Goal: Transaction & Acquisition: Purchase product/service

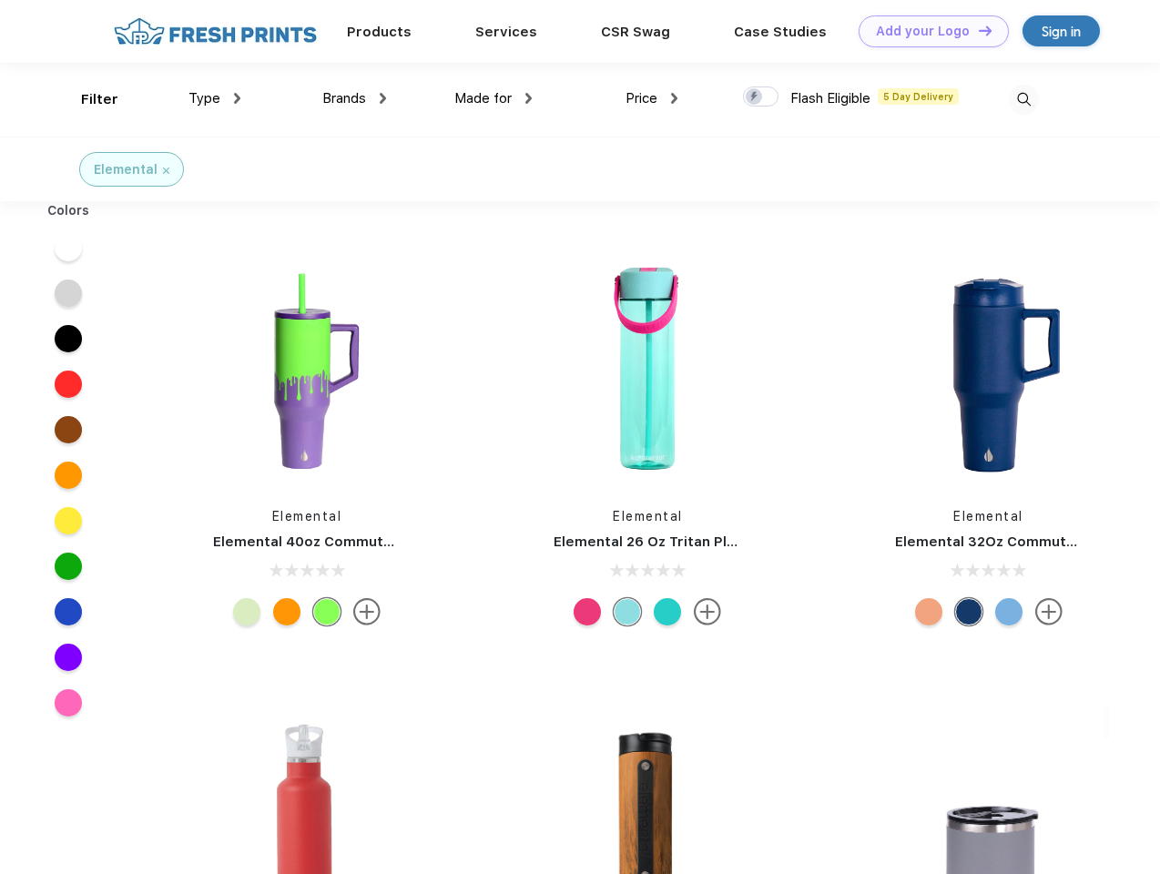
click at [927, 31] on link "Add your Logo Design Tool" at bounding box center [934, 31] width 150 height 32
click at [0, 0] on div "Design Tool" at bounding box center [0, 0] width 0 height 0
click at [977, 30] on link "Add your Logo Design Tool" at bounding box center [934, 31] width 150 height 32
click at [87, 99] on div "Filter" at bounding box center [99, 99] width 37 height 21
click at [215, 98] on span "Type" at bounding box center [204, 98] width 32 height 16
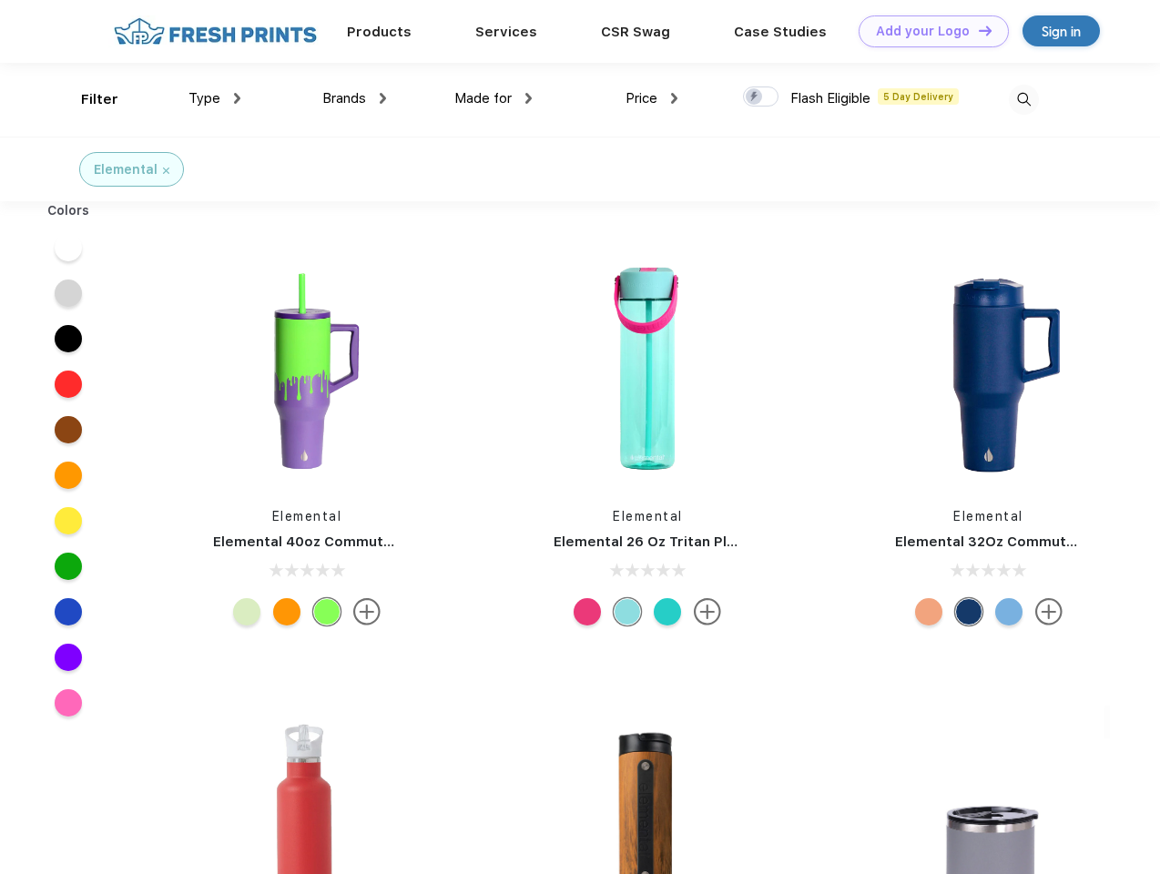
click at [354, 98] on span "Brands" at bounding box center [344, 98] width 44 height 16
click at [493, 98] on span "Made for" at bounding box center [482, 98] width 57 height 16
click at [652, 98] on span "Price" at bounding box center [641, 98] width 32 height 16
click at [761, 97] on div at bounding box center [761, 96] width 36 height 20
click at [755, 97] on input "checkbox" at bounding box center [749, 92] width 12 height 12
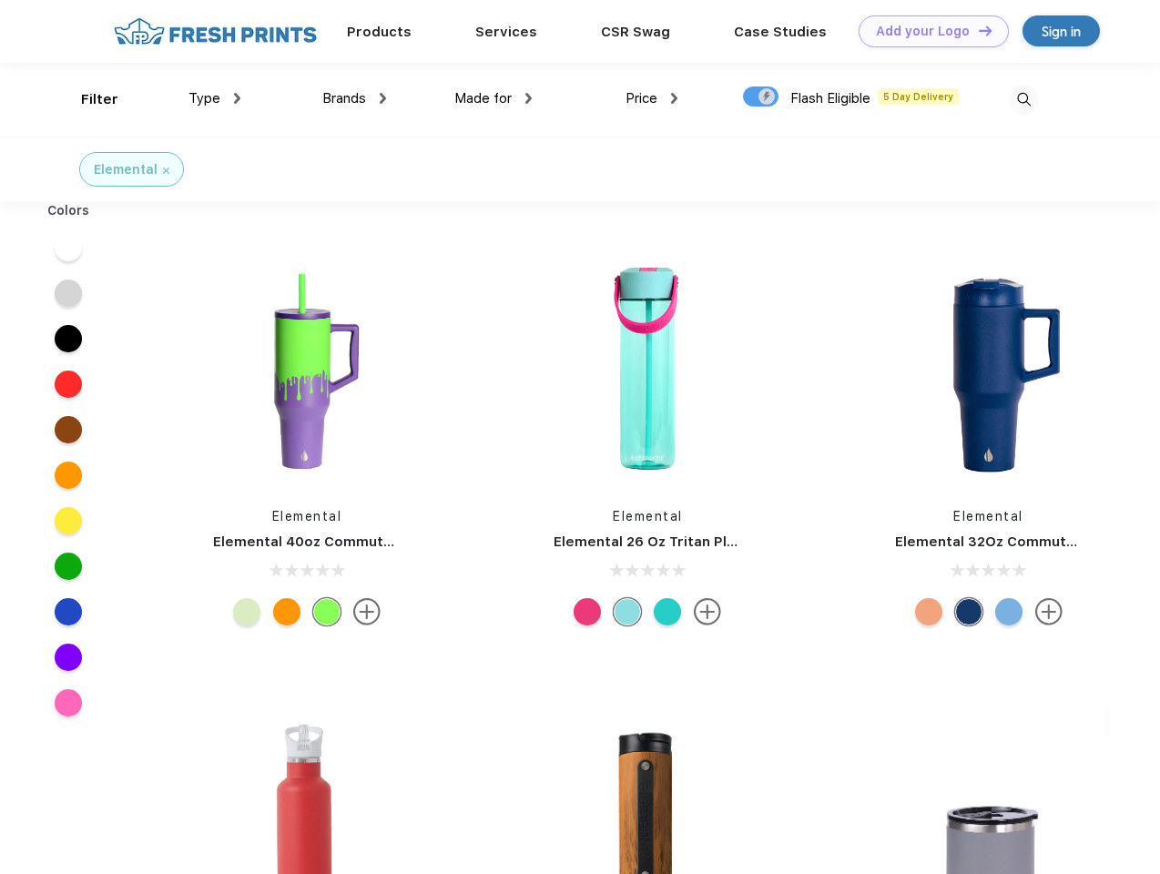
click at [1023, 99] on img at bounding box center [1024, 100] width 30 height 30
